Goal: Check status: Check status

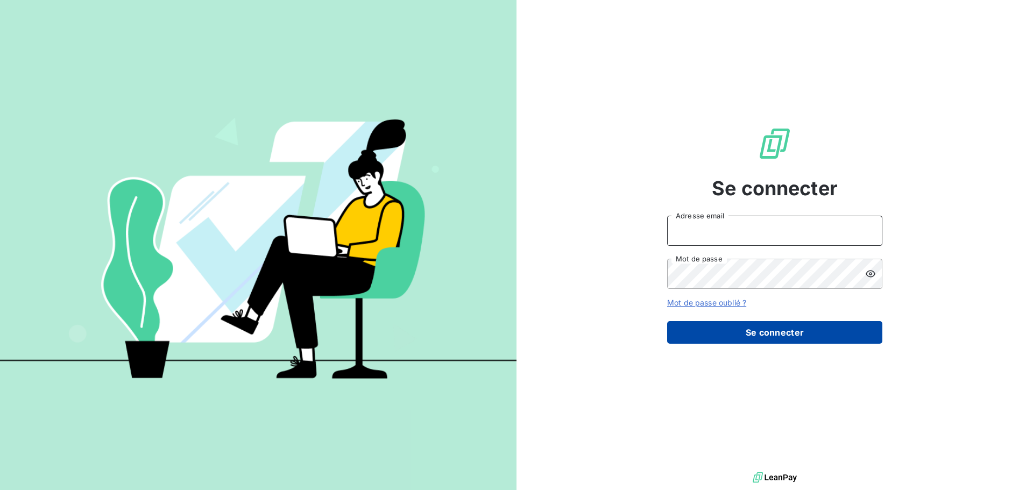
type input "[EMAIL_ADDRESS][DOMAIN_NAME]"
click at [748, 330] on button "Se connecter" at bounding box center [774, 332] width 215 height 23
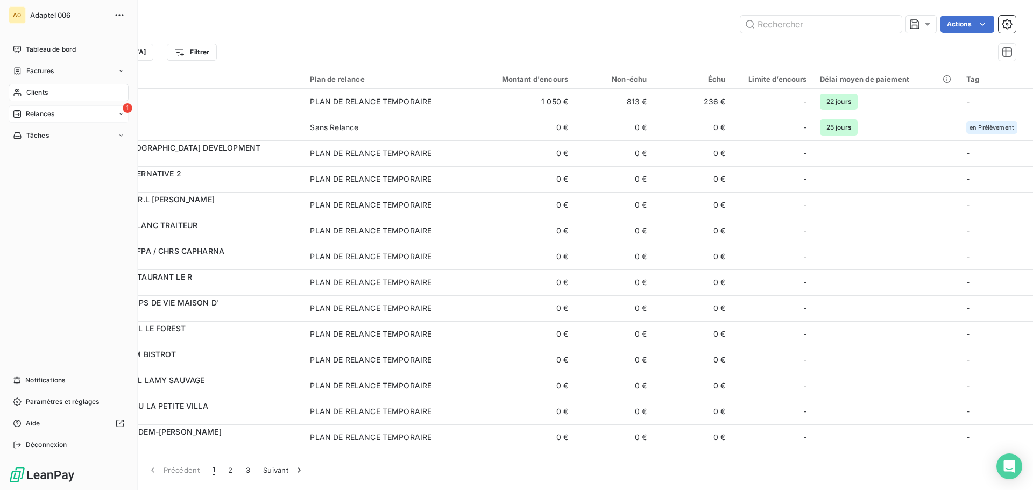
click at [24, 111] on div "Relances" at bounding box center [33, 114] width 41 height 10
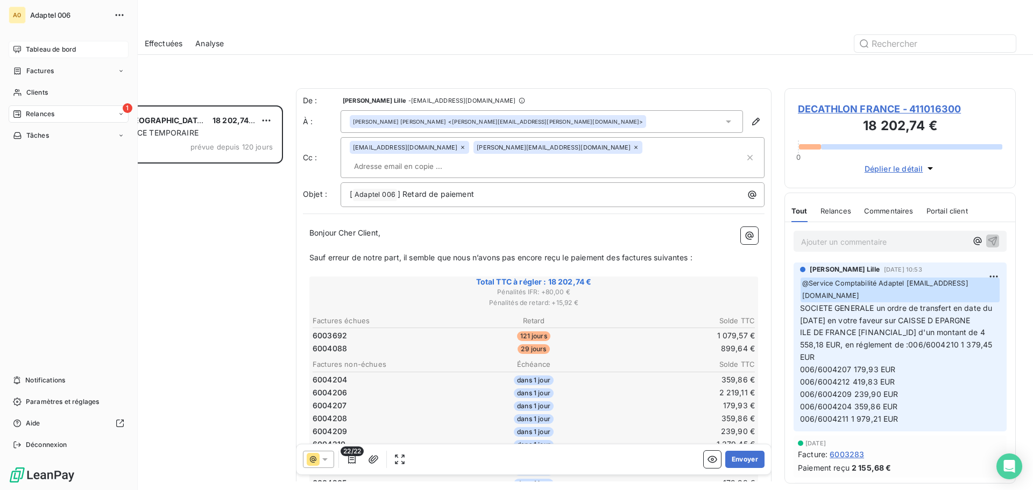
click at [27, 50] on span "Tableau de bord" at bounding box center [51, 50] width 50 height 10
